Goal: Task Accomplishment & Management: Manage account settings

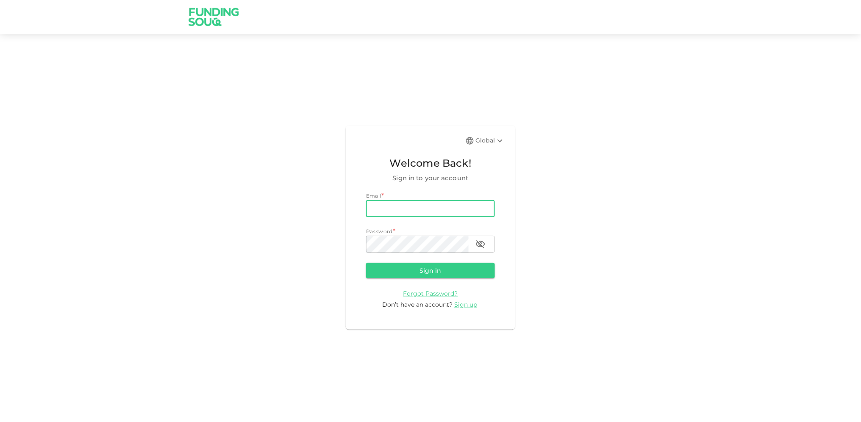
click at [450, 208] on input "email" at bounding box center [430, 208] width 129 height 17
type input "[EMAIL_ADDRESS][DOMAIN_NAME]"
click at [366, 263] on button "Sign in" at bounding box center [430, 270] width 129 height 15
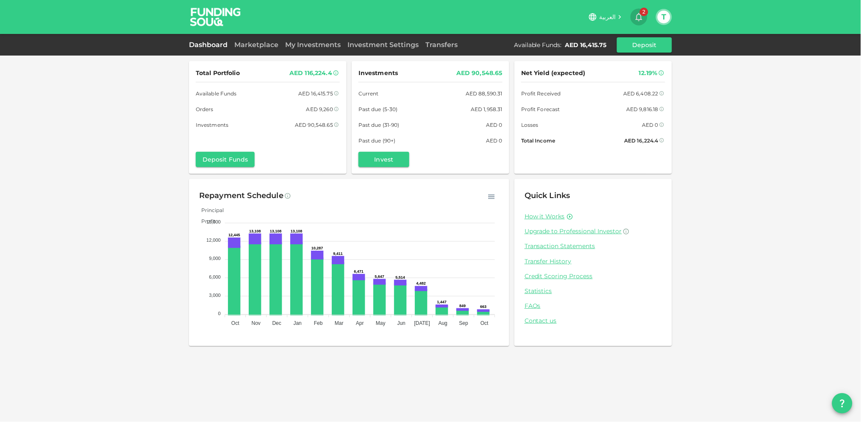
click at [644, 14] on span "2" at bounding box center [644, 12] width 8 height 8
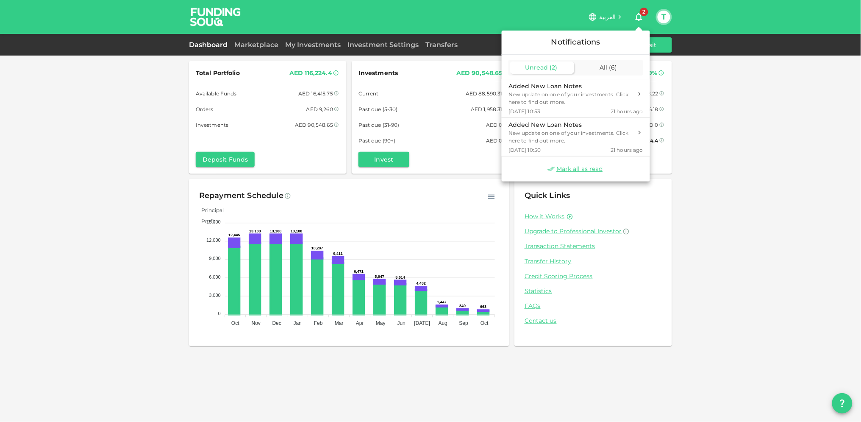
click at [536, 67] on span "Unread" at bounding box center [536, 68] width 23 height 8
click at [538, 135] on div "New update on one of your investments. Click here to find out more." at bounding box center [570, 136] width 124 height 15
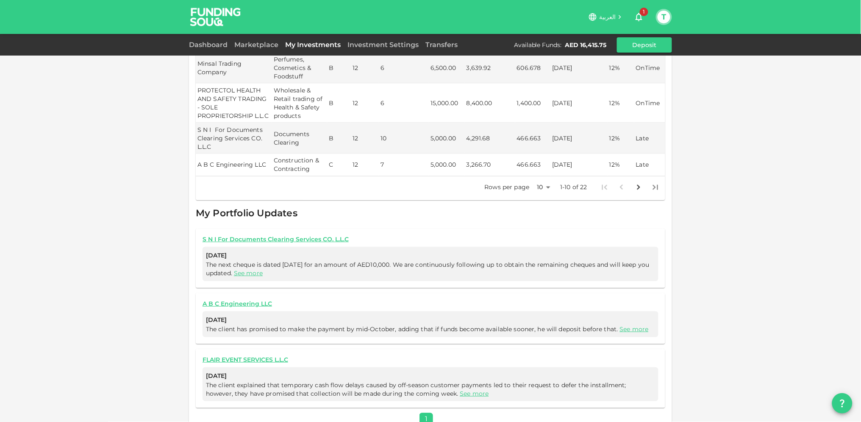
scroll to position [380, 0]
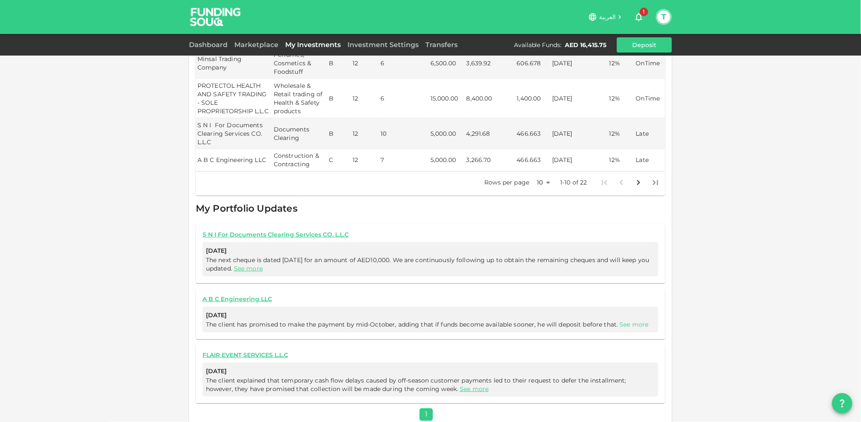
click at [631, 320] on link "See more" at bounding box center [634, 324] width 29 height 8
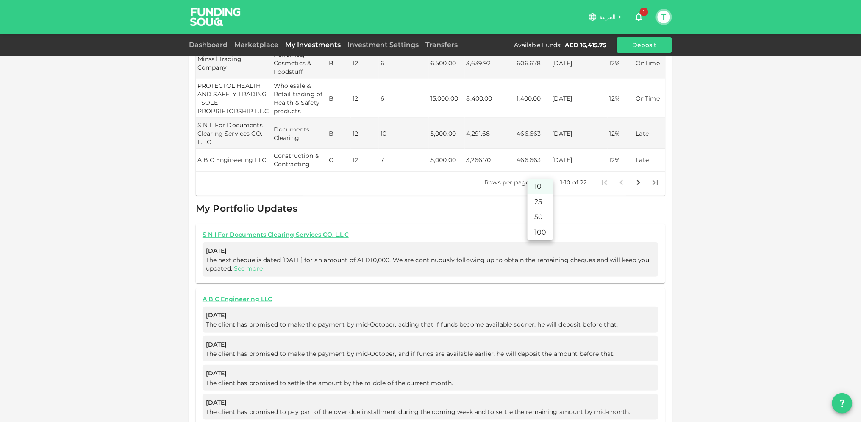
click at [544, 171] on body "العربية 1 T Dashboard Marketplace My Investments Investment Settings Transfers …" at bounding box center [430, 211] width 861 height 422
click at [542, 196] on li "25" at bounding box center [540, 201] width 25 height 15
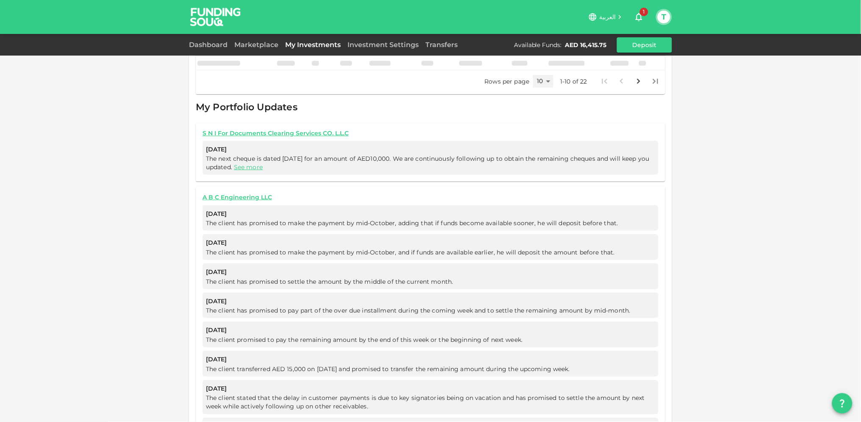
type input "25"
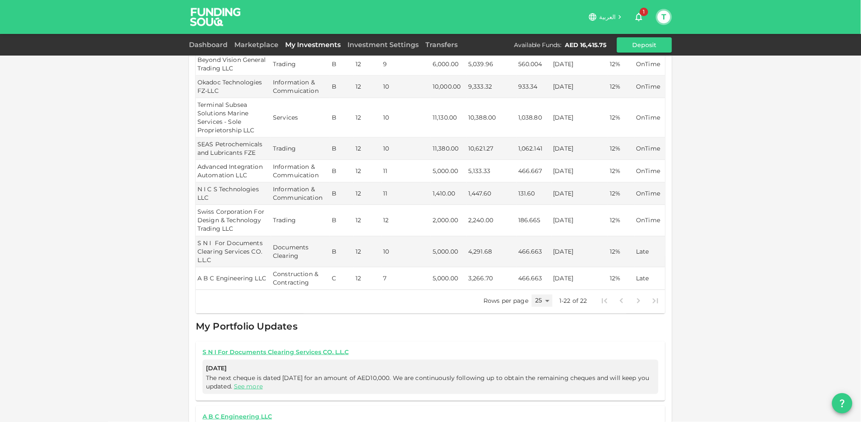
scroll to position [593, 0]
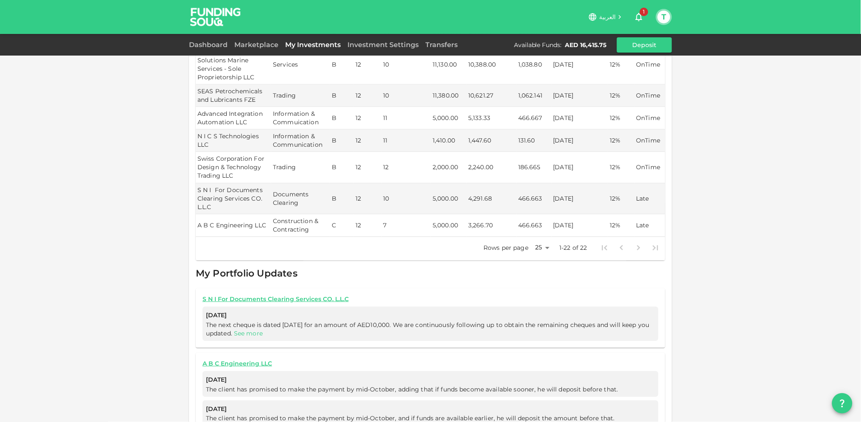
click at [253, 333] on link "See more" at bounding box center [248, 333] width 29 height 8
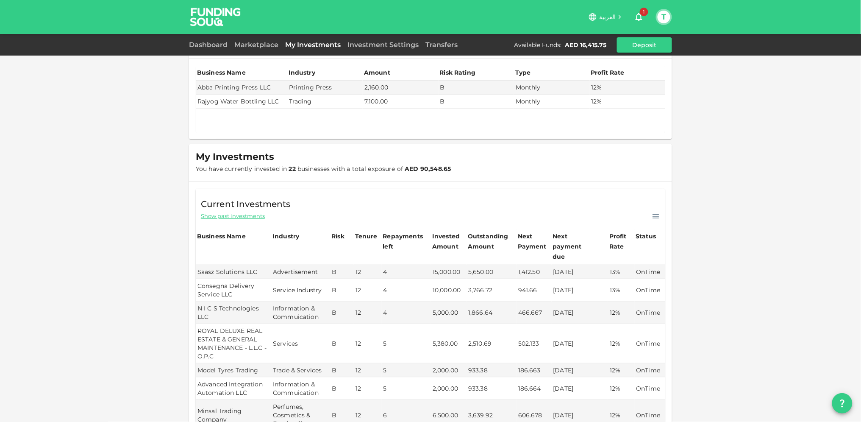
scroll to position [0, 0]
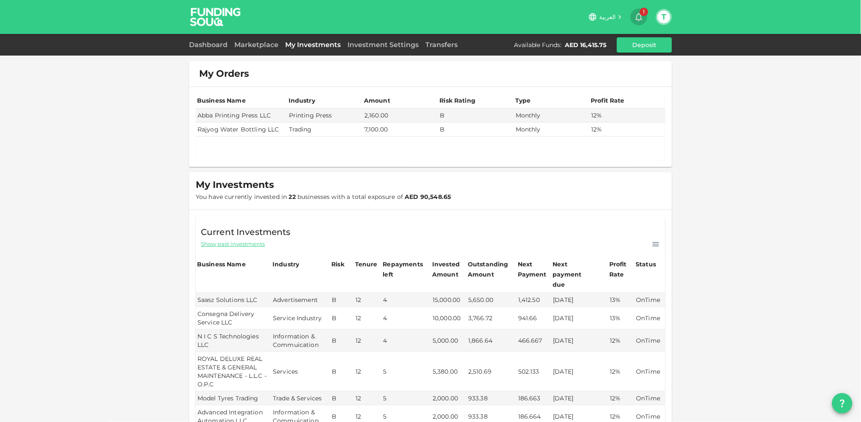
click at [639, 15] on icon "button" at bounding box center [639, 17] width 10 height 10
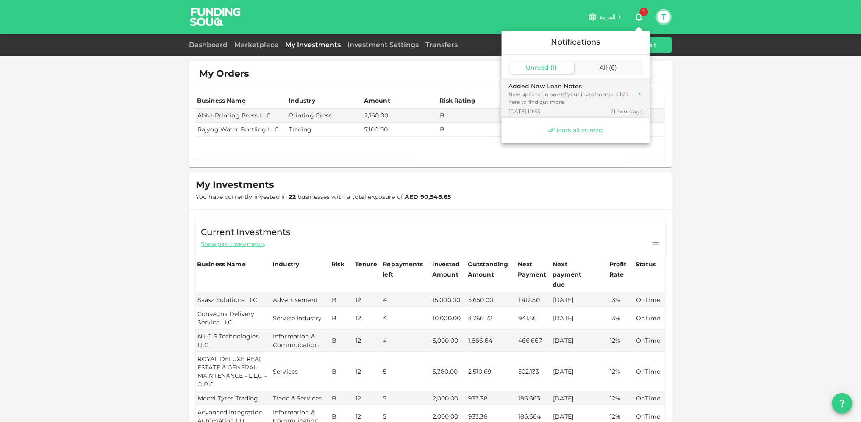
click at [534, 96] on div "New update on one of your investments. Click here to find out more." at bounding box center [570, 98] width 124 height 15
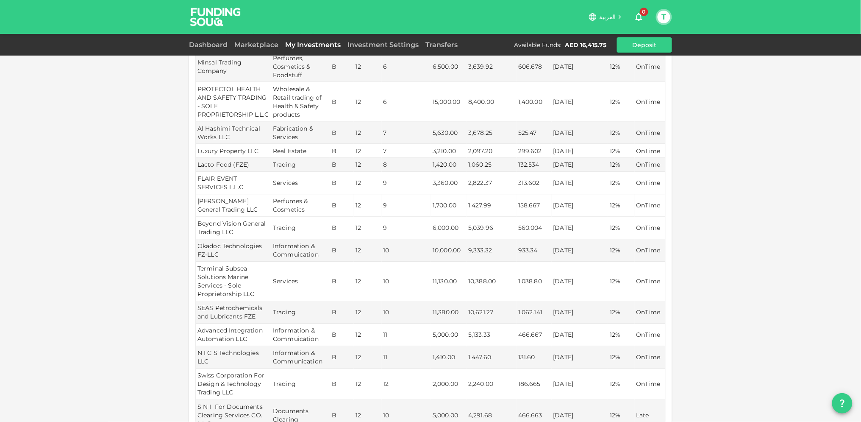
scroll to position [188, 0]
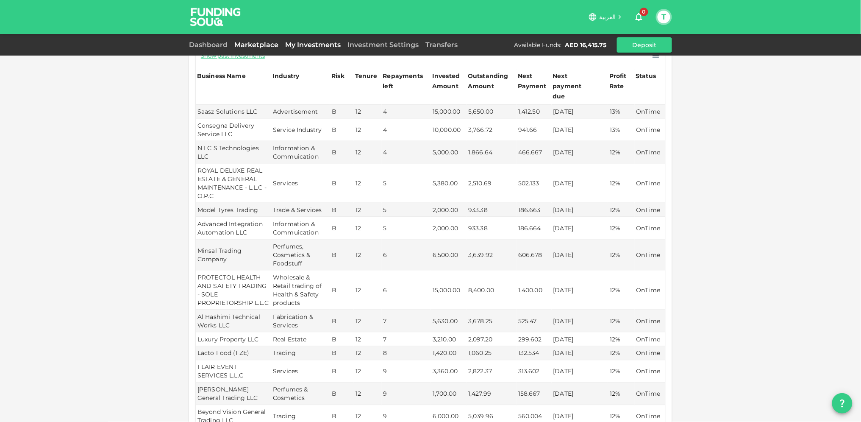
click at [248, 42] on link "Marketplace" at bounding box center [256, 45] width 51 height 8
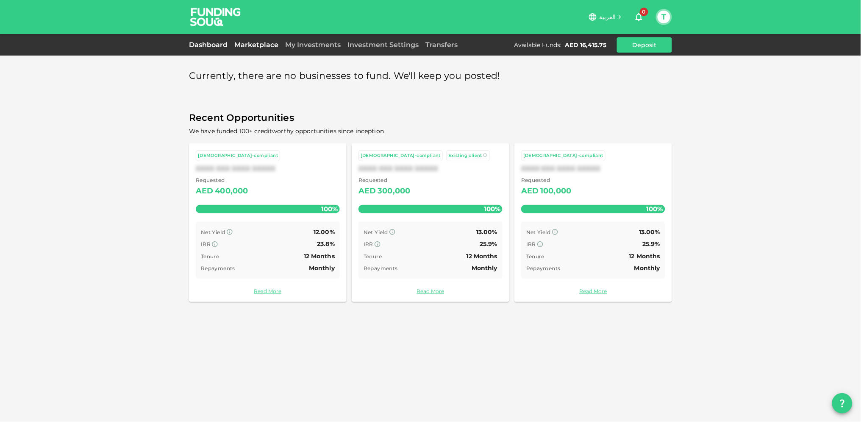
click at [207, 43] on link "Dashboard" at bounding box center [210, 45] width 42 height 8
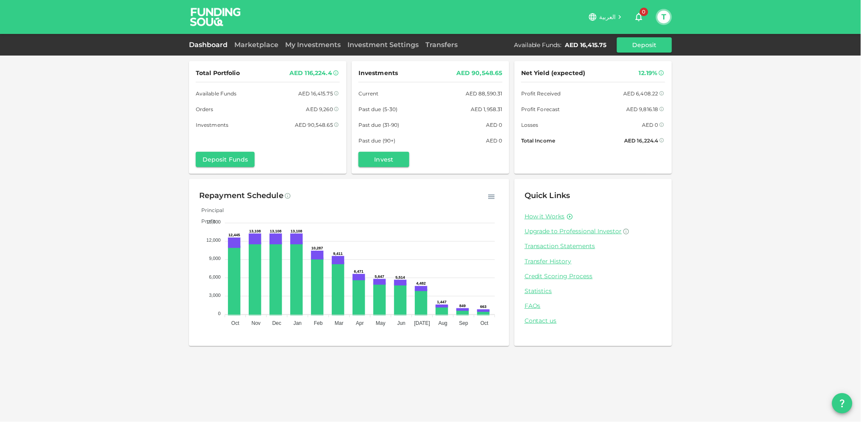
click at [663, 16] on button "T" at bounding box center [664, 17] width 13 height 13
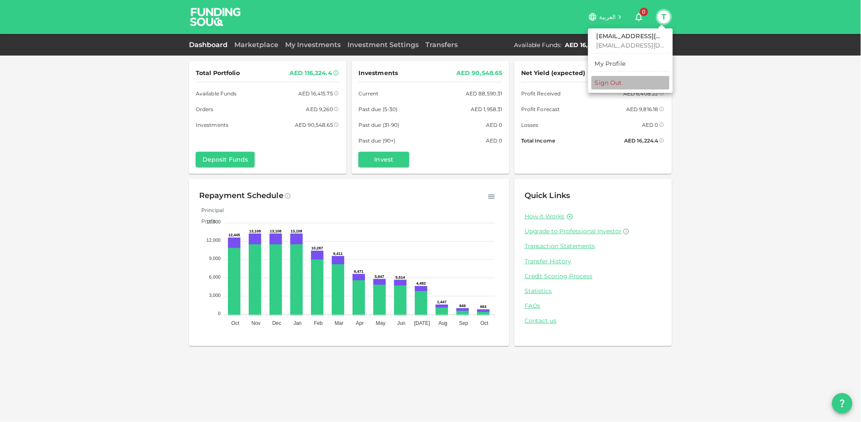
click at [609, 83] on div "Sign Out" at bounding box center [608, 82] width 27 height 8
